Goal: Check status

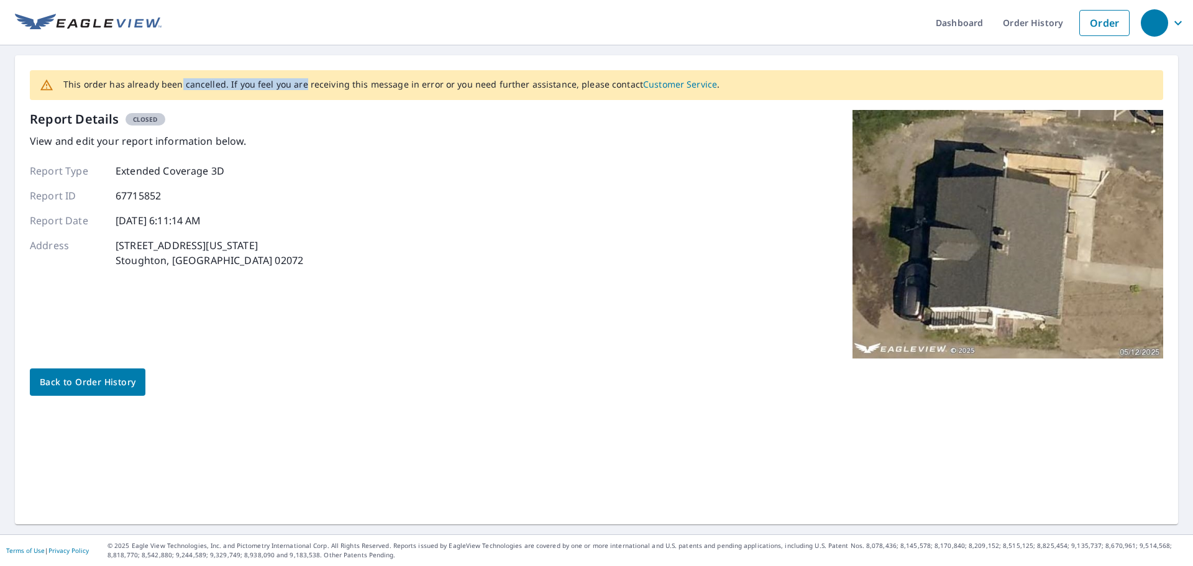
drag, startPoint x: 178, startPoint y: 90, endPoint x: 348, endPoint y: 86, distance: 170.9
click at [340, 85] on div "This order has already been cancelled. If you feel you are receiving this messa…" at bounding box center [391, 85] width 656 height 22
click at [348, 86] on p "This order has already been cancelled. If you feel you are receiving this messa…" at bounding box center [391, 84] width 656 height 11
drag, startPoint x: 282, startPoint y: 78, endPoint x: 530, endPoint y: 77, distance: 248.5
click at [486, 77] on div "This order has already been cancelled. If you feel you are receiving this messa…" at bounding box center [391, 85] width 656 height 22
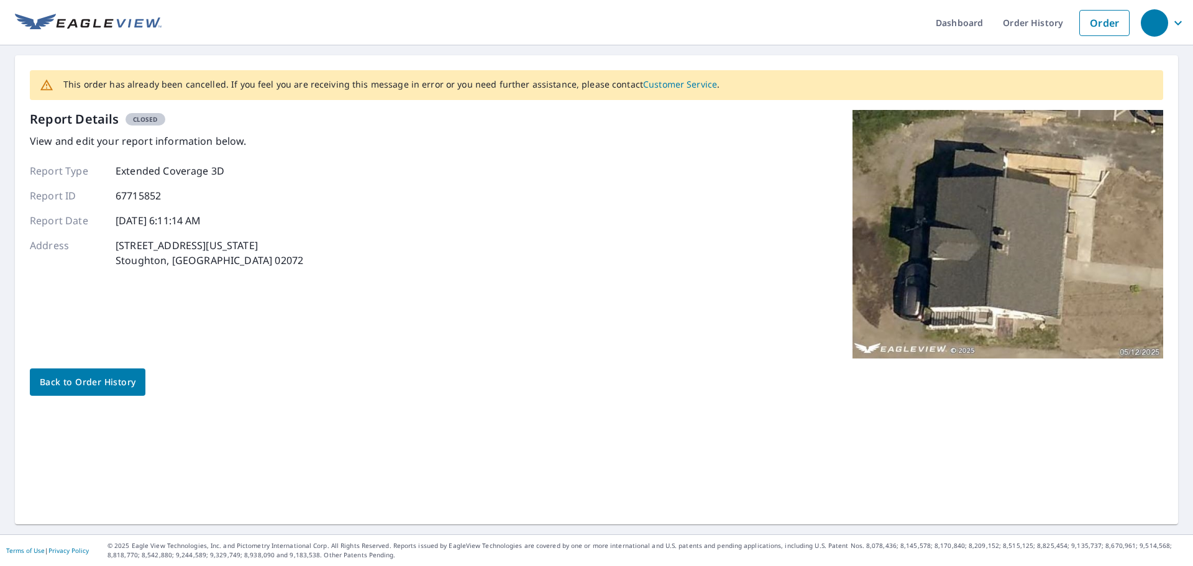
click at [530, 77] on div "This order has already been cancelled. If you feel you are receiving this messa…" at bounding box center [391, 85] width 656 height 22
drag, startPoint x: 503, startPoint y: 76, endPoint x: 641, endPoint y: 77, distance: 138.5
click at [594, 76] on div "This order has already been cancelled. If you feel you are receiving this messa…" at bounding box center [391, 85] width 656 height 22
click at [648, 77] on div "This order has already been cancelled. If you feel you are receiving this messa…" at bounding box center [391, 85] width 656 height 22
